Goal: Task Accomplishment & Management: Use online tool/utility

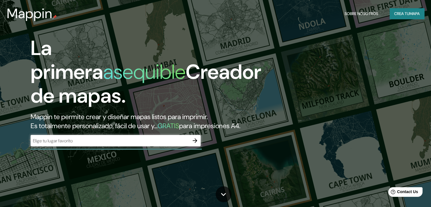
click at [114, 146] on div "​" at bounding box center [116, 140] width 170 height 11
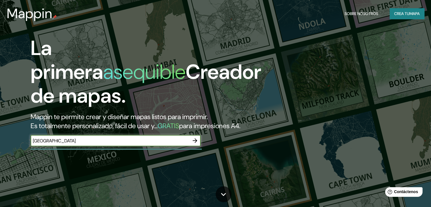
type input "[GEOGRAPHIC_DATA]"
drag, startPoint x: 90, startPoint y: 147, endPoint x: 0, endPoint y: 146, distance: 90.4
click at [0, 146] on div "La primera asequible Creador de mapas. Mappin te permite crear y diseñar mapas …" at bounding box center [215, 103] width 431 height 207
type input "[GEOGRAPHIC_DATA]"
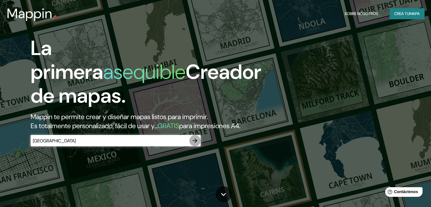
click at [193, 144] on icon "button" at bounding box center [194, 140] width 7 height 7
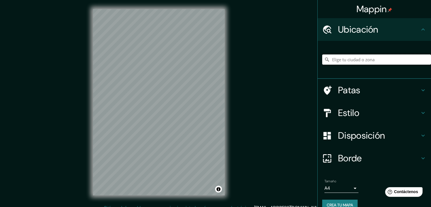
click at [385, 56] on input "Elige tu ciudad o zona" at bounding box center [376, 59] width 109 height 10
click at [337, 59] on input "Elige tu ciudad o zona" at bounding box center [376, 59] width 109 height 10
paste input "8359+[GEOGRAPHIC_DATA], [US_STATE], [GEOGRAPHIC_DATA]."
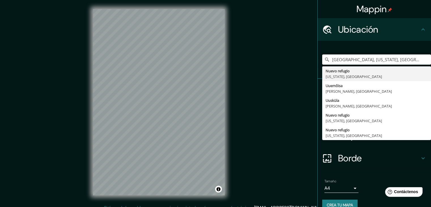
type input "[GEOGRAPHIC_DATA], [US_STATE], [GEOGRAPHIC_DATA]"
click at [347, 59] on input "[GEOGRAPHIC_DATA], [US_STATE], [GEOGRAPHIC_DATA]" at bounding box center [376, 59] width 109 height 10
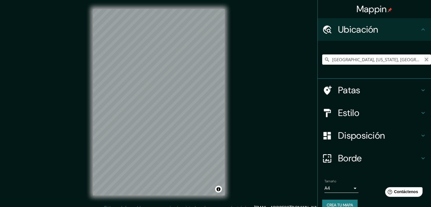
click at [425, 60] on icon "Claro" at bounding box center [426, 59] width 3 height 3
paste input "[STREET_ADDRESS]"
type input "[GEOGRAPHIC_DATA], [GEOGRAPHIC_DATA]"
click at [252, 104] on div "Mappin [GEOGRAPHIC_DATA], [GEOGRAPHIC_DATA], [GEOGRAPHIC_DATA], [GEOGRAPHIC_DAT…" at bounding box center [215, 106] width 431 height 213
click at [366, 59] on input "Elige tu ciudad o zona" at bounding box center [376, 59] width 109 height 10
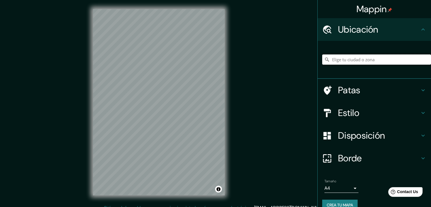
paste input "[STREET_ADDRESS]"
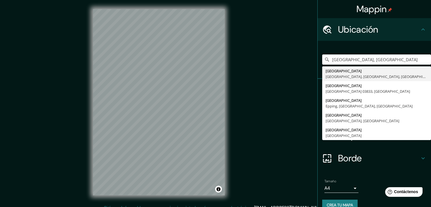
type input "[GEOGRAPHIC_DATA], [GEOGRAPHIC_DATA]"
